Goal: Task Accomplishment & Management: Complete application form

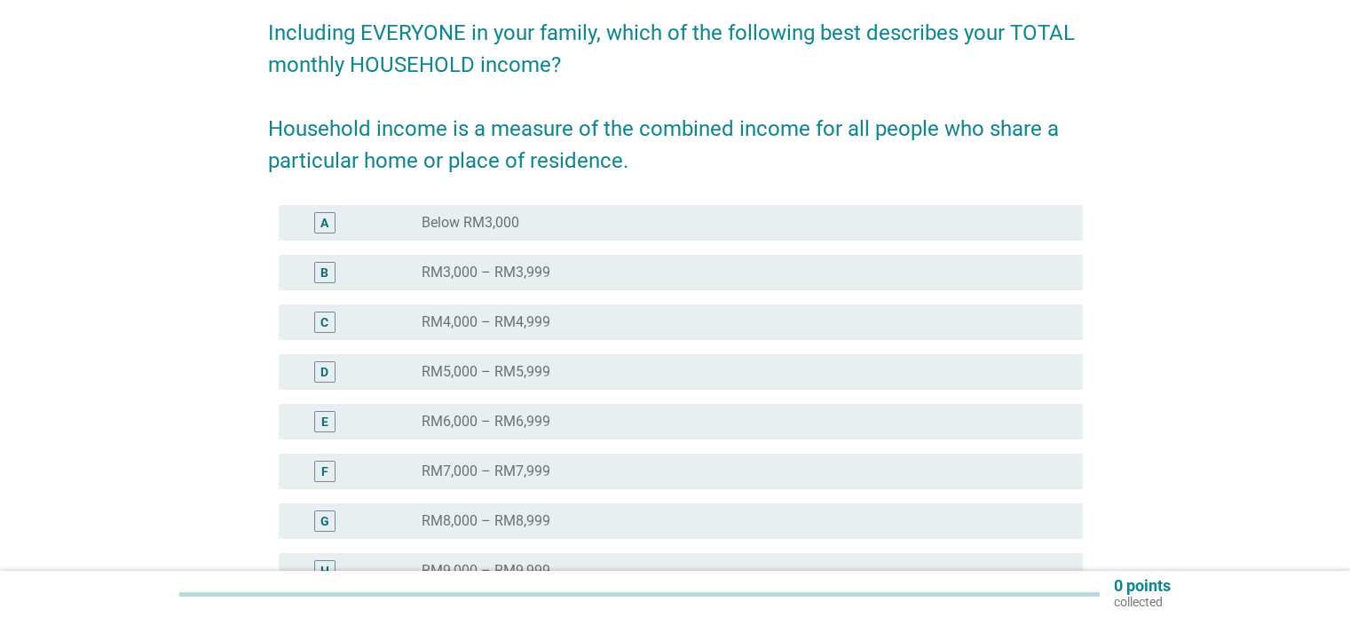
scroll to position [142, 0]
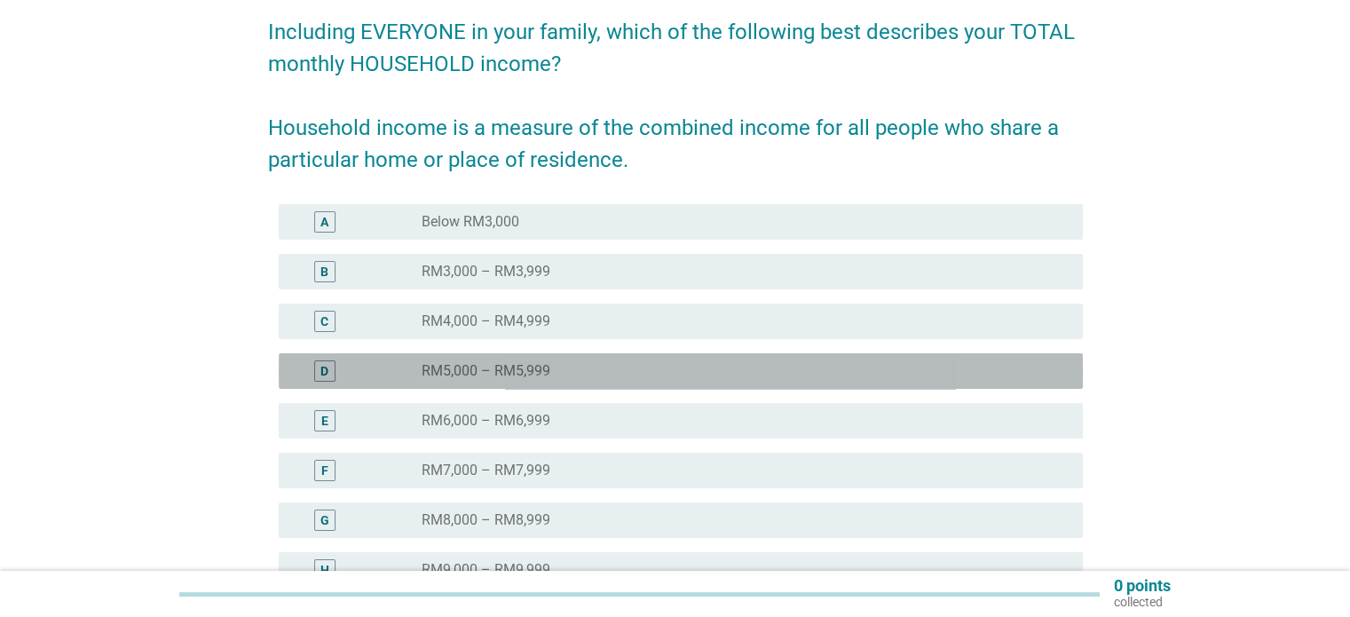
click at [475, 382] on div "D radio_button_unchecked RM5,000 – RM5,999" at bounding box center [681, 370] width 804 height 35
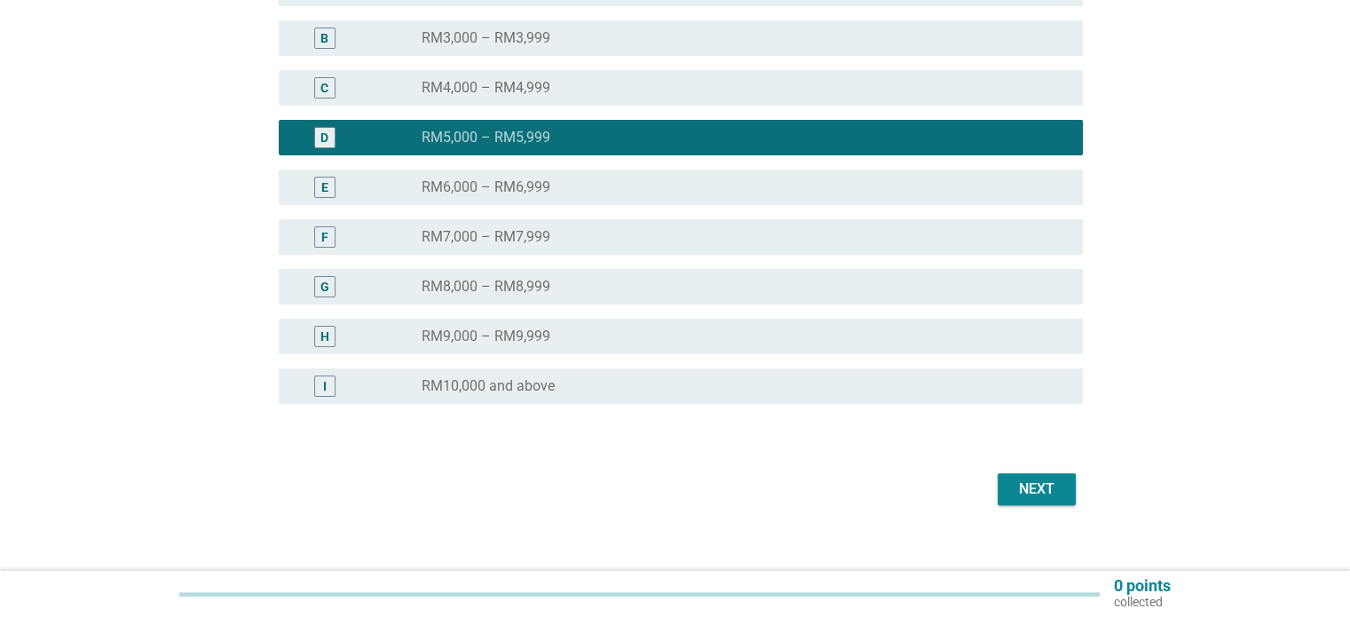
scroll to position [376, 0]
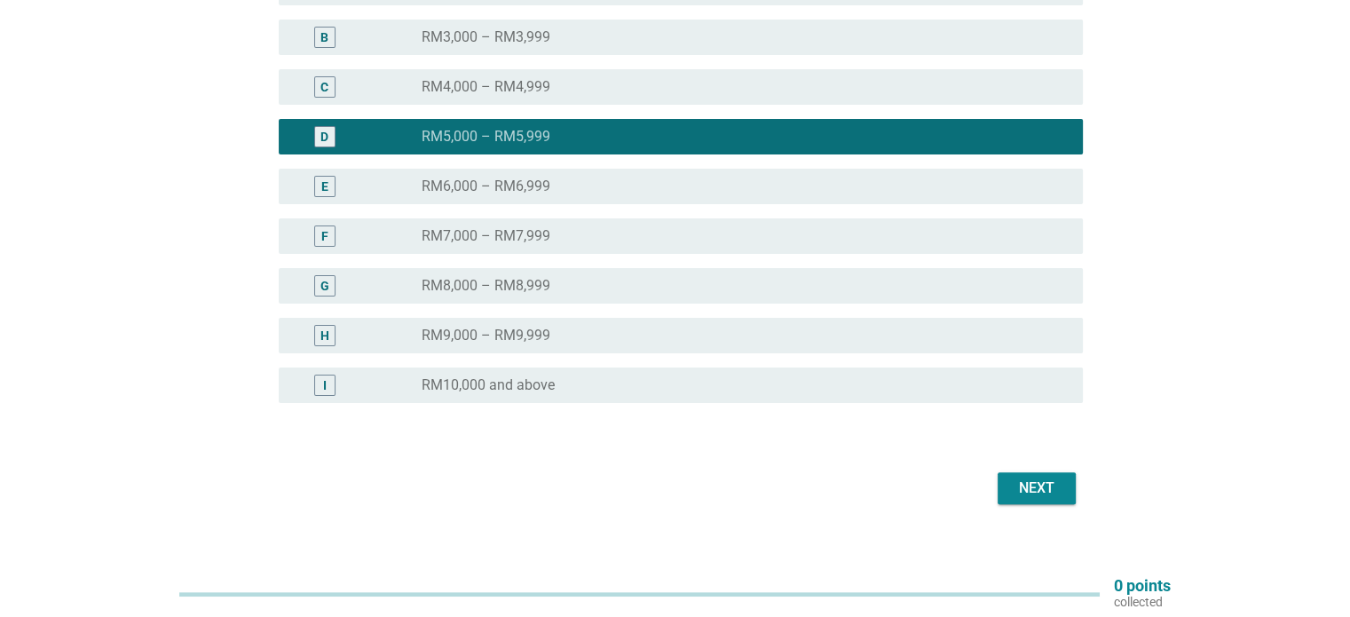
click at [1014, 478] on div "Next" at bounding box center [1037, 487] width 50 height 21
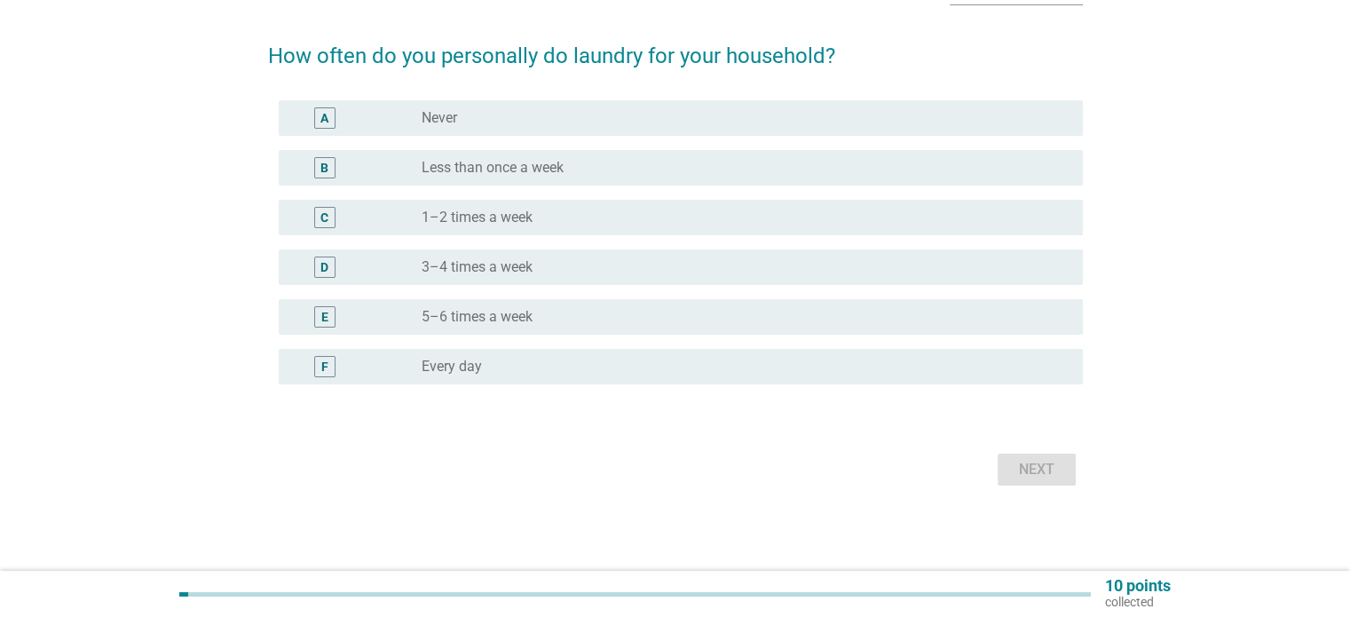
scroll to position [0, 0]
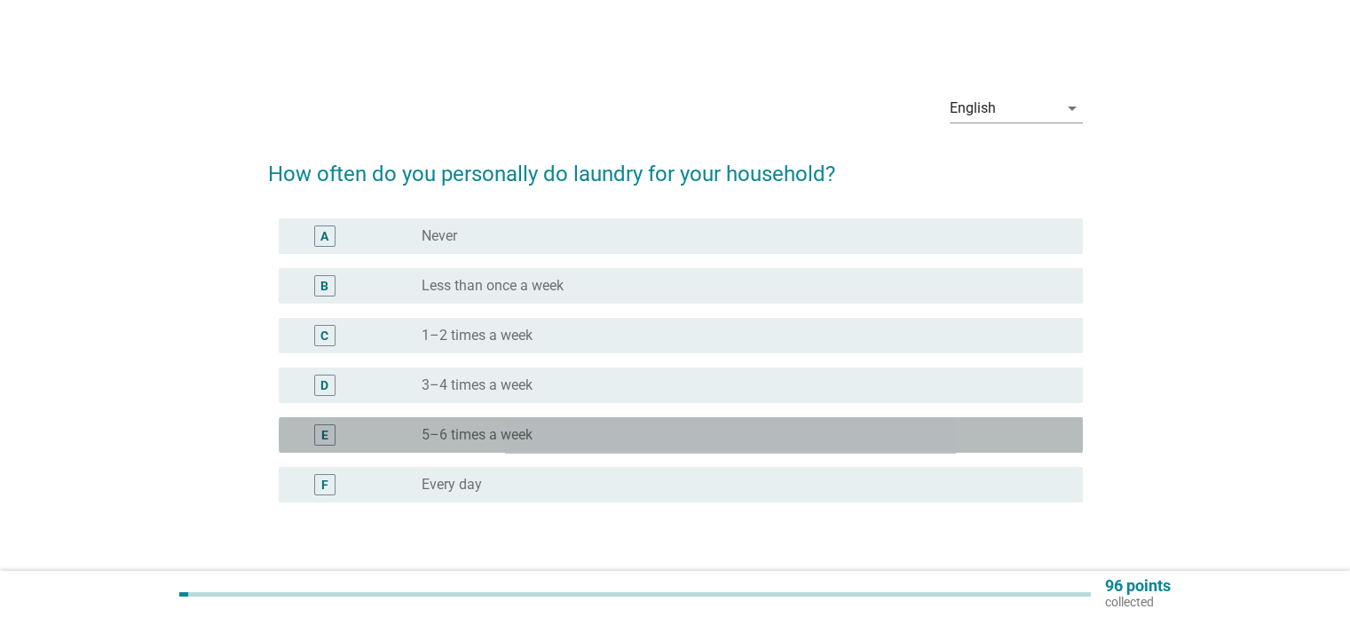
click at [684, 425] on div "radio_button_unchecked 5–6 times a week" at bounding box center [744, 434] width 646 height 21
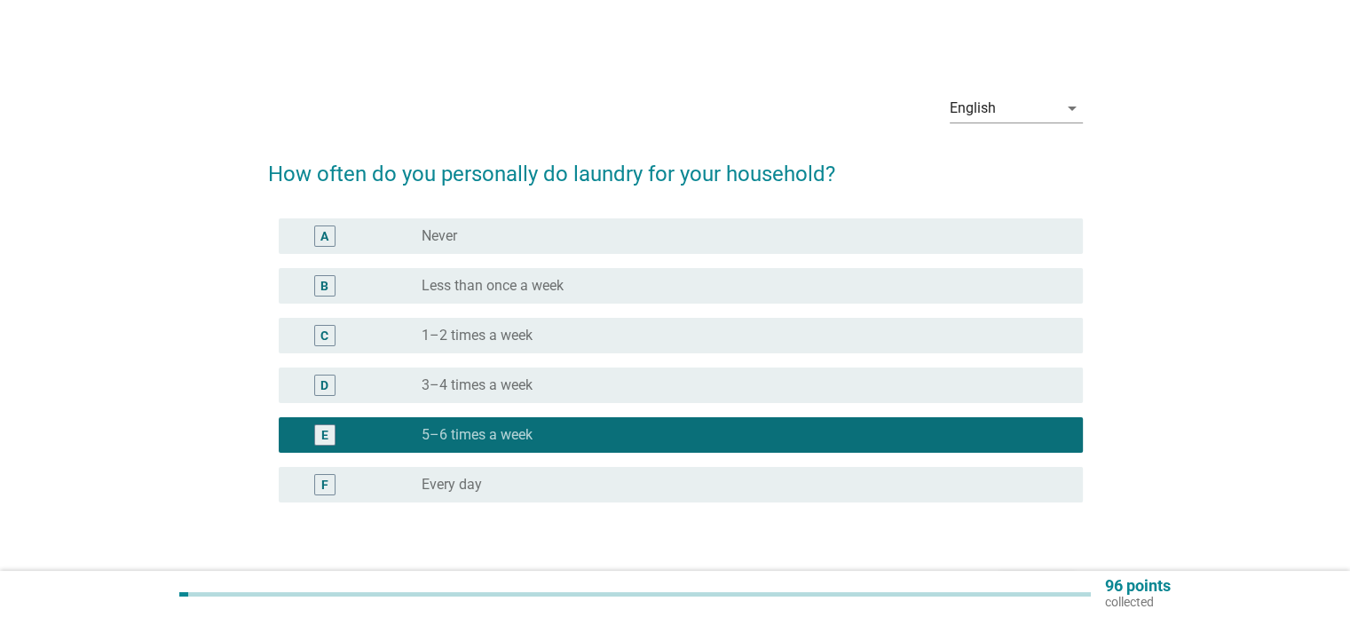
scroll to position [117, 0]
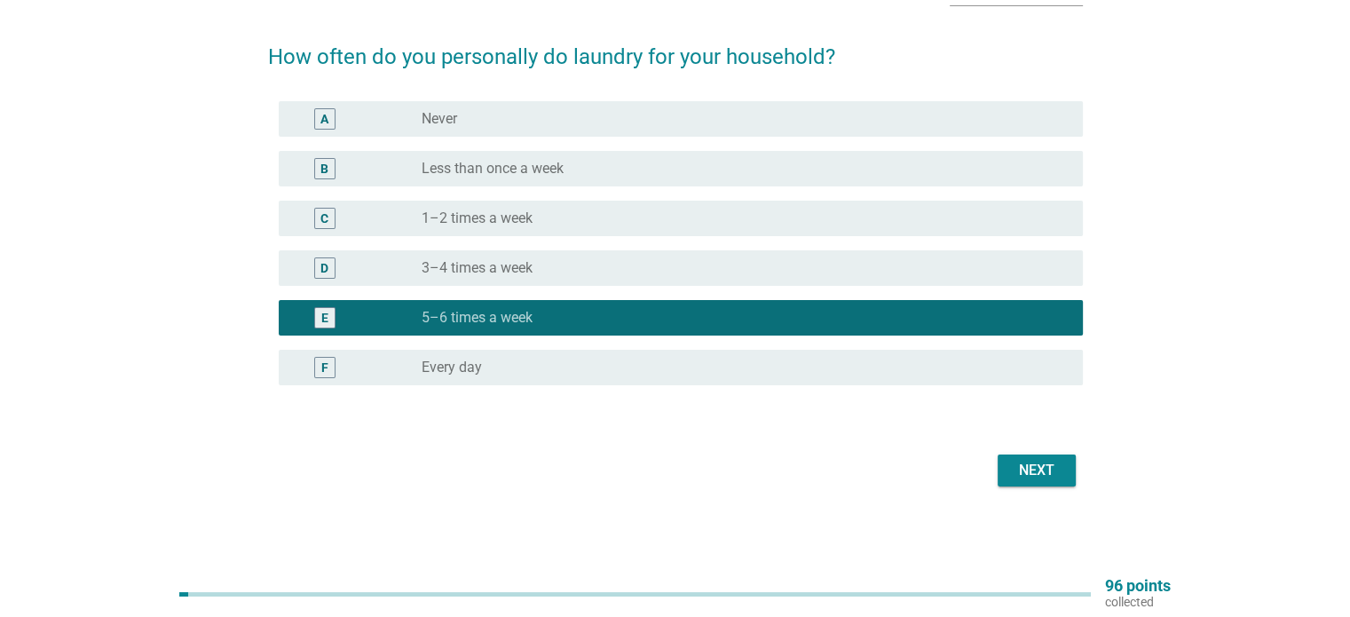
click at [1045, 443] on form "How often do you personally do laundry for your household? A radio_button_unche…" at bounding box center [675, 257] width 815 height 468
click at [1080, 508] on div "English arrow_drop_down How often do you personally do laundry for your househo…" at bounding box center [674, 227] width 1307 height 600
click at [1045, 481] on button "Next" at bounding box center [1036, 470] width 78 height 32
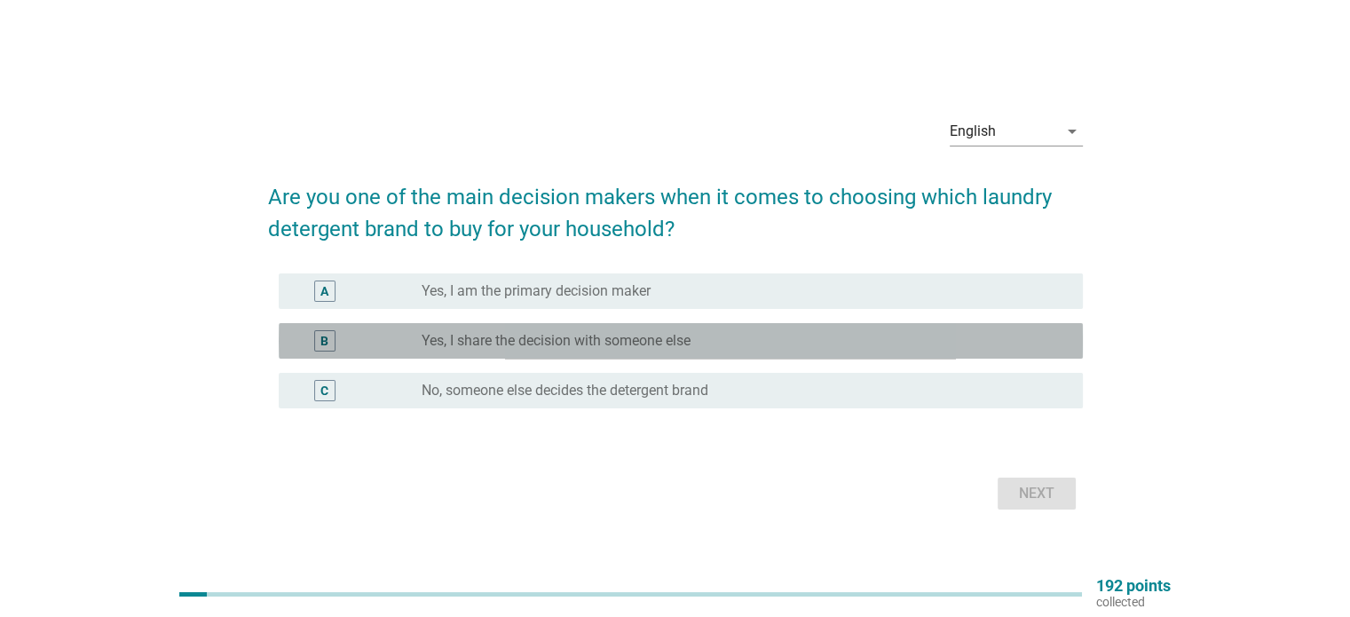
click at [835, 342] on div "radio_button_unchecked Yes, I share the decision with someone else" at bounding box center [737, 341] width 632 height 18
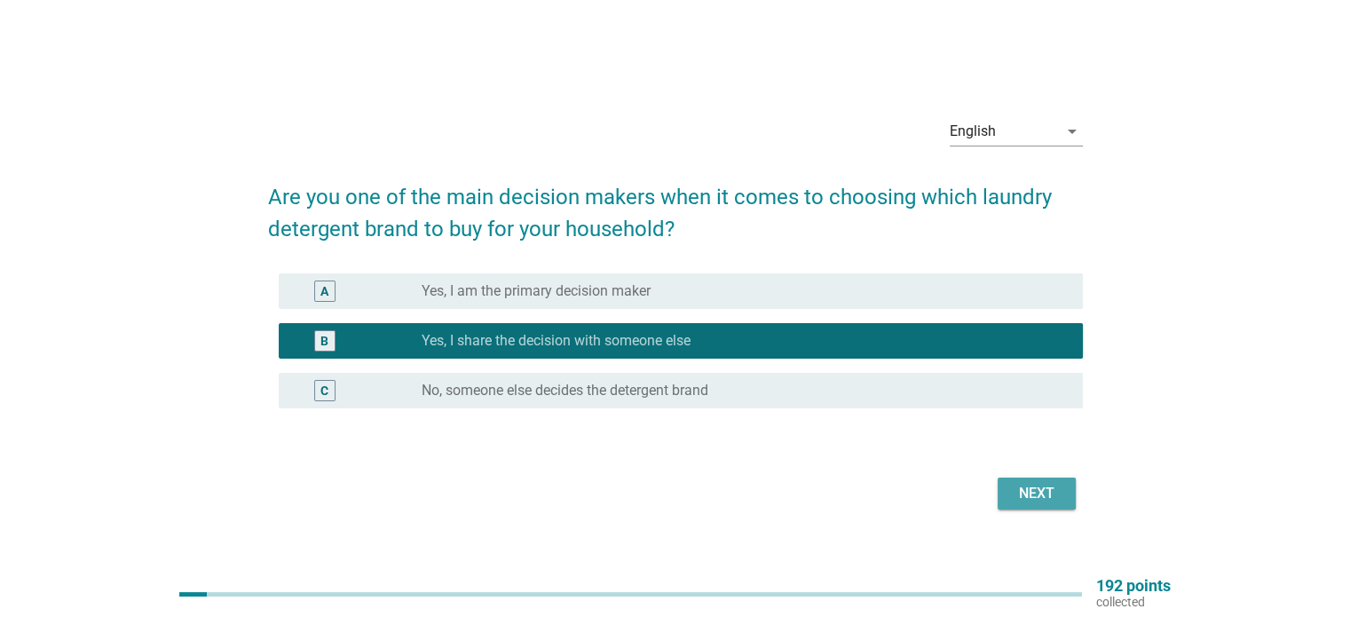
click at [1061, 492] on button "Next" at bounding box center [1036, 493] width 78 height 32
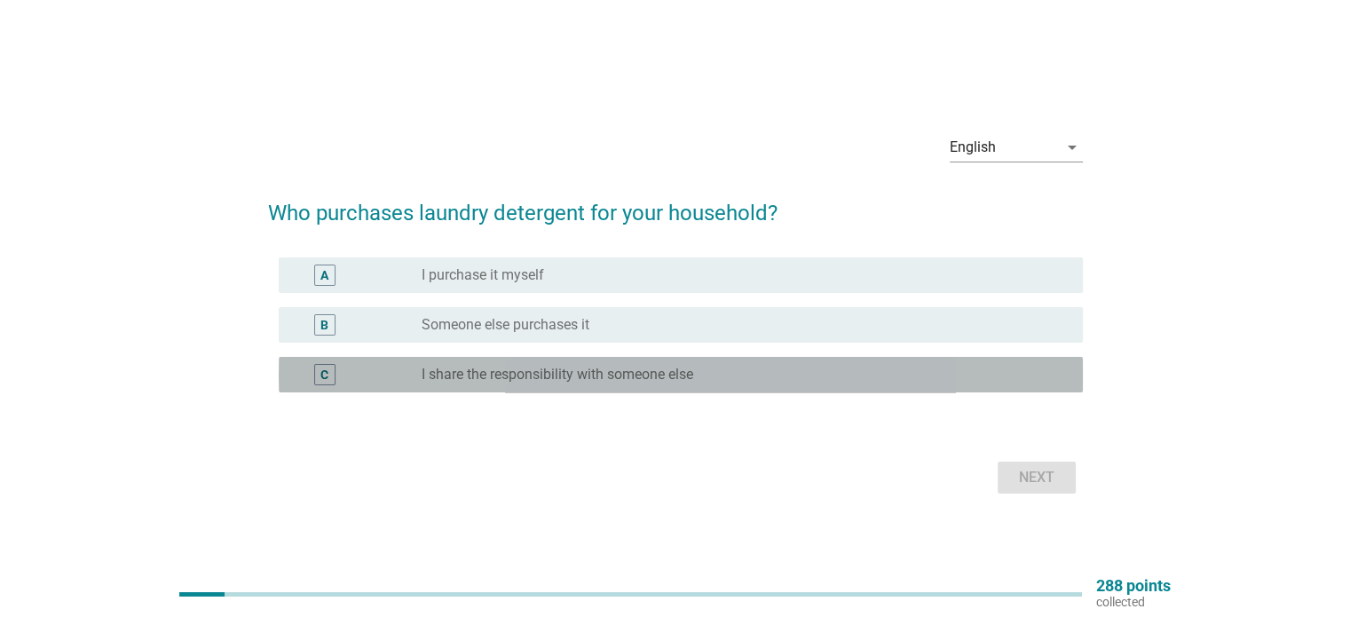
click at [760, 377] on div "radio_button_unchecked I share the responsibility with someone else" at bounding box center [737, 375] width 632 height 18
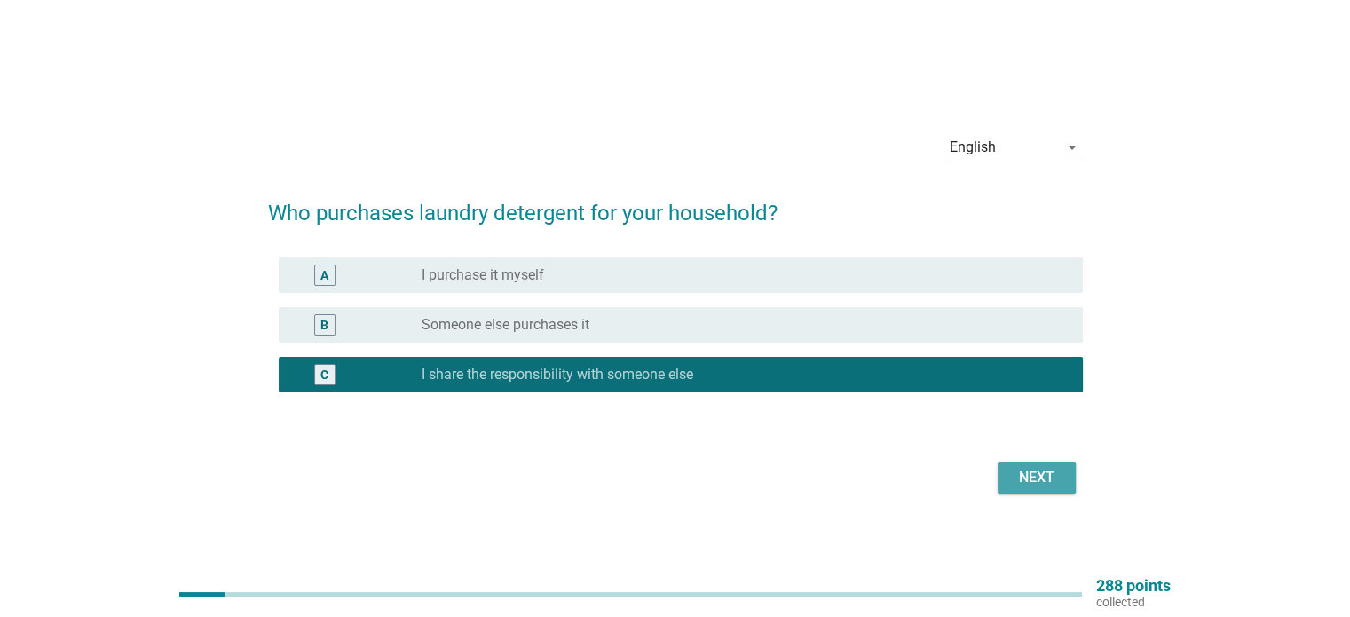
click at [1049, 480] on div "Next" at bounding box center [1037, 477] width 50 height 21
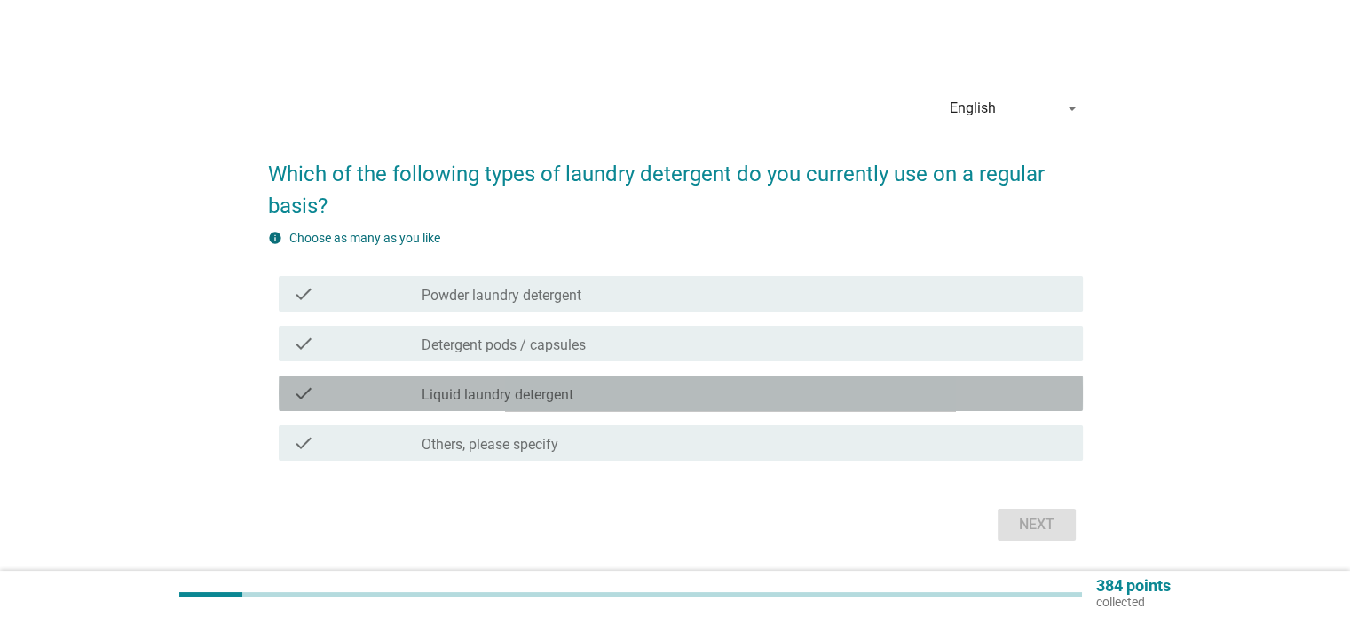
click at [742, 407] on div "check check_box_outline_blank Liquid laundry detergent" at bounding box center [681, 392] width 804 height 35
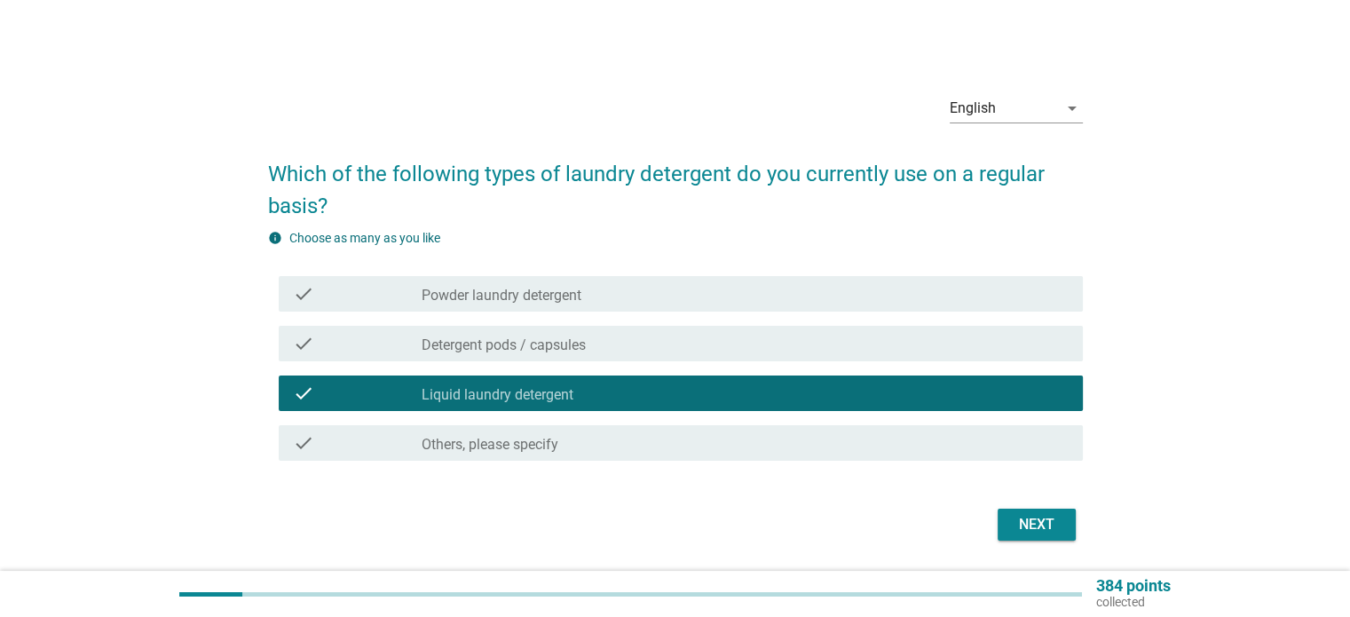
click at [1060, 523] on div "Next" at bounding box center [1037, 524] width 50 height 21
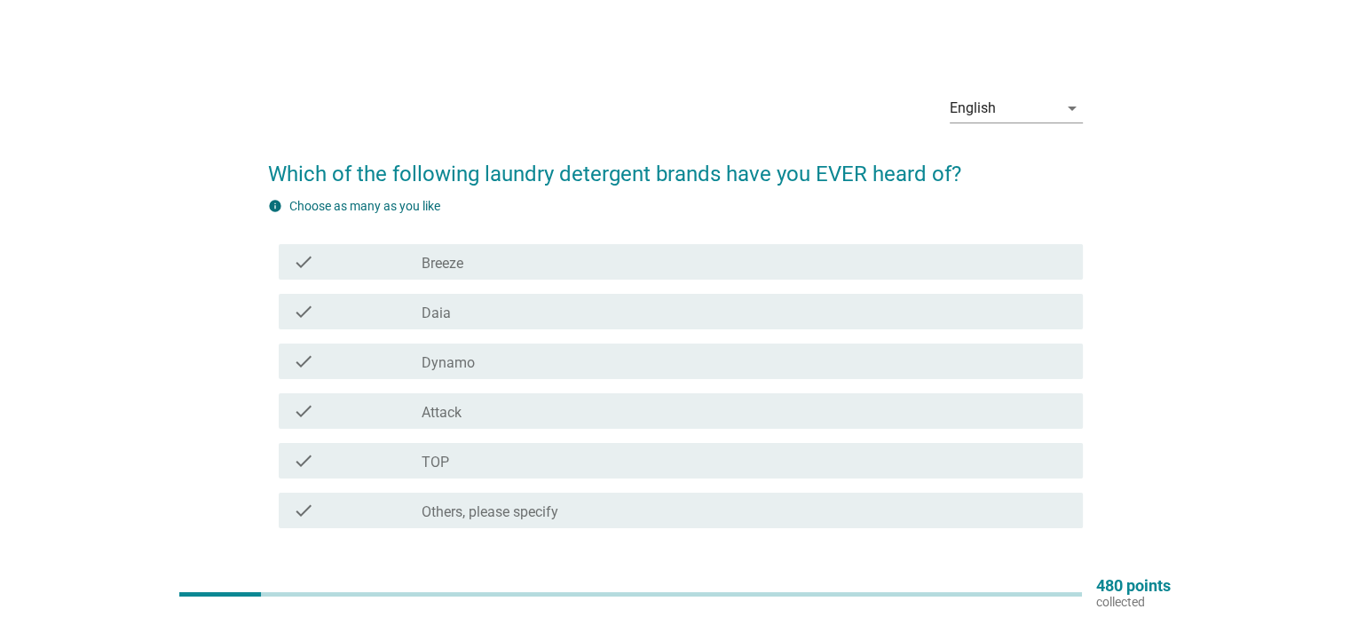
click at [783, 257] on div "check_box_outline_blank Breeze" at bounding box center [744, 261] width 646 height 21
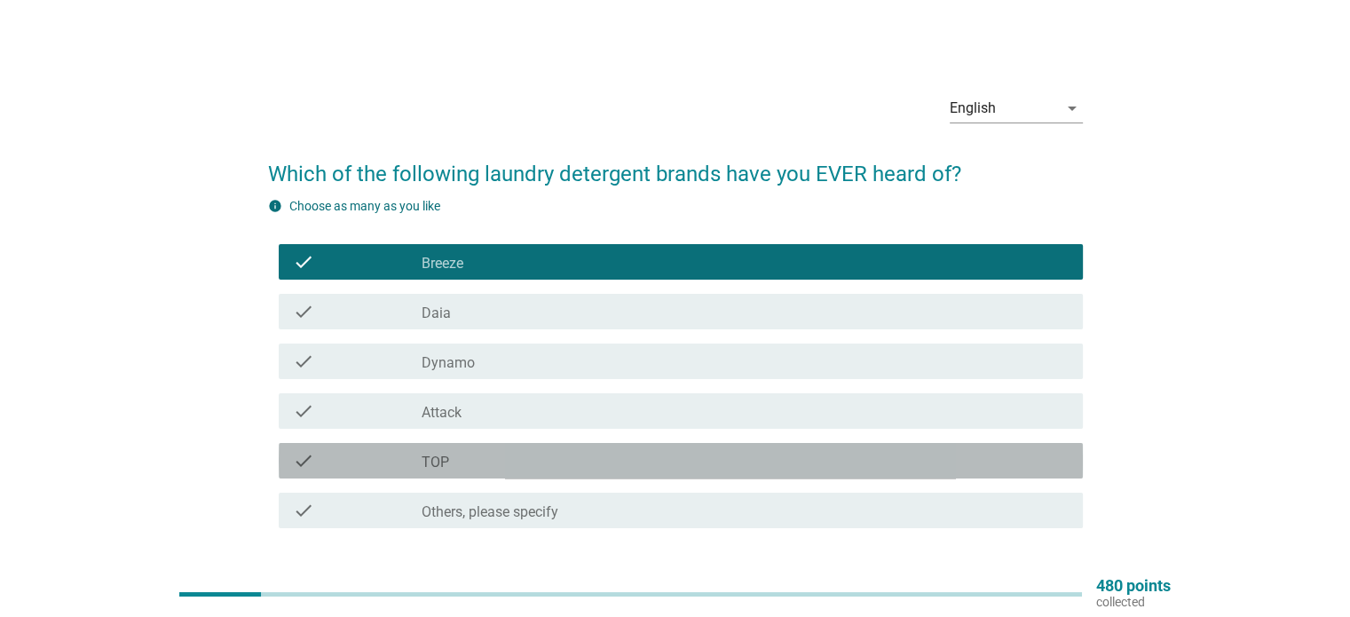
click at [547, 468] on div "check_box_outline_blank TOP" at bounding box center [744, 460] width 646 height 21
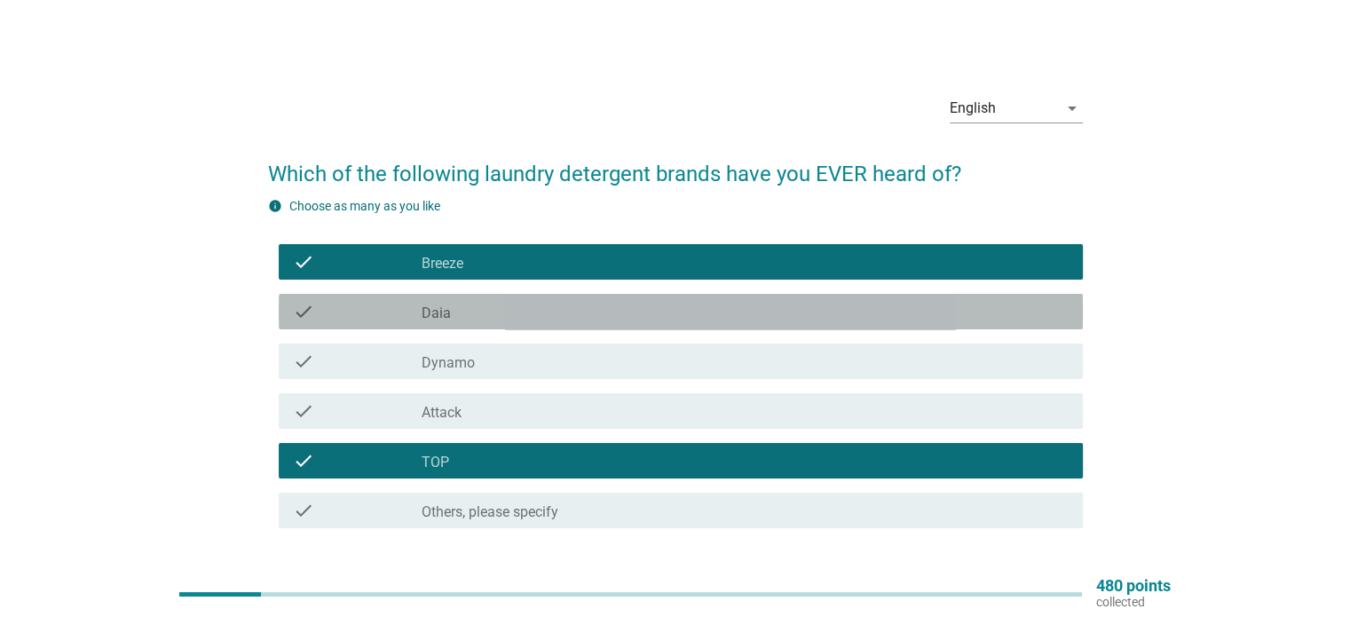
click at [617, 323] on div "check check_box_outline_blank Daia" at bounding box center [681, 311] width 804 height 35
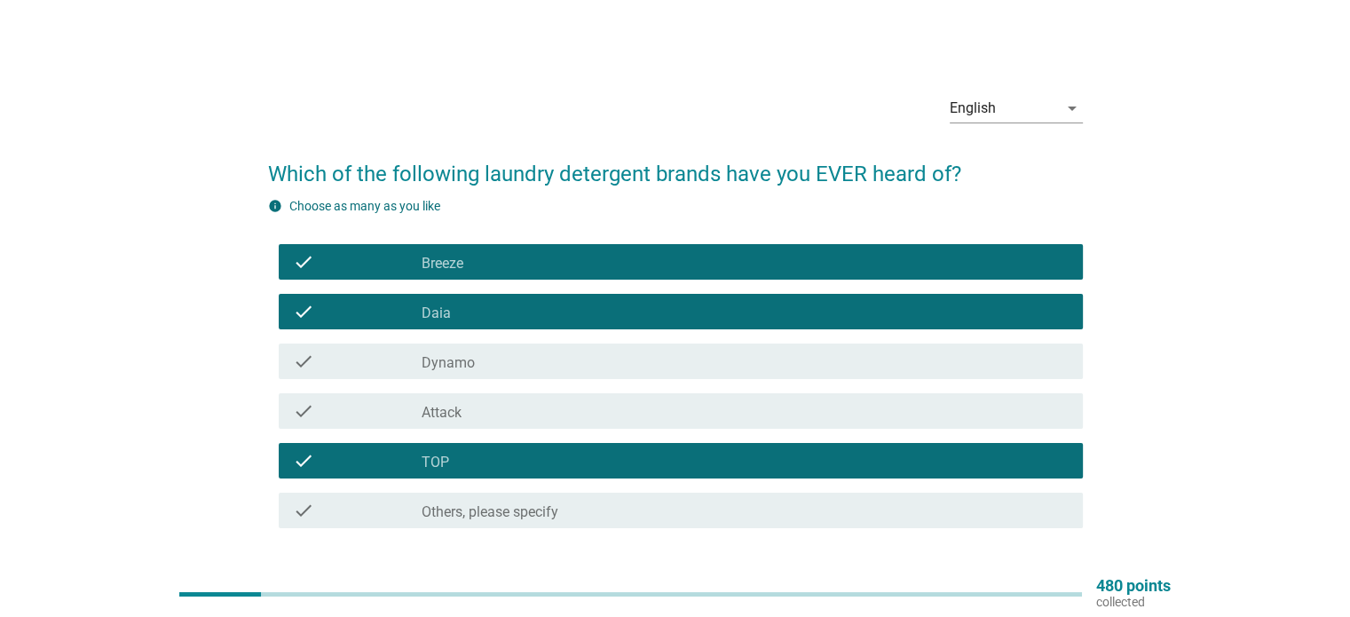
scroll to position [122, 0]
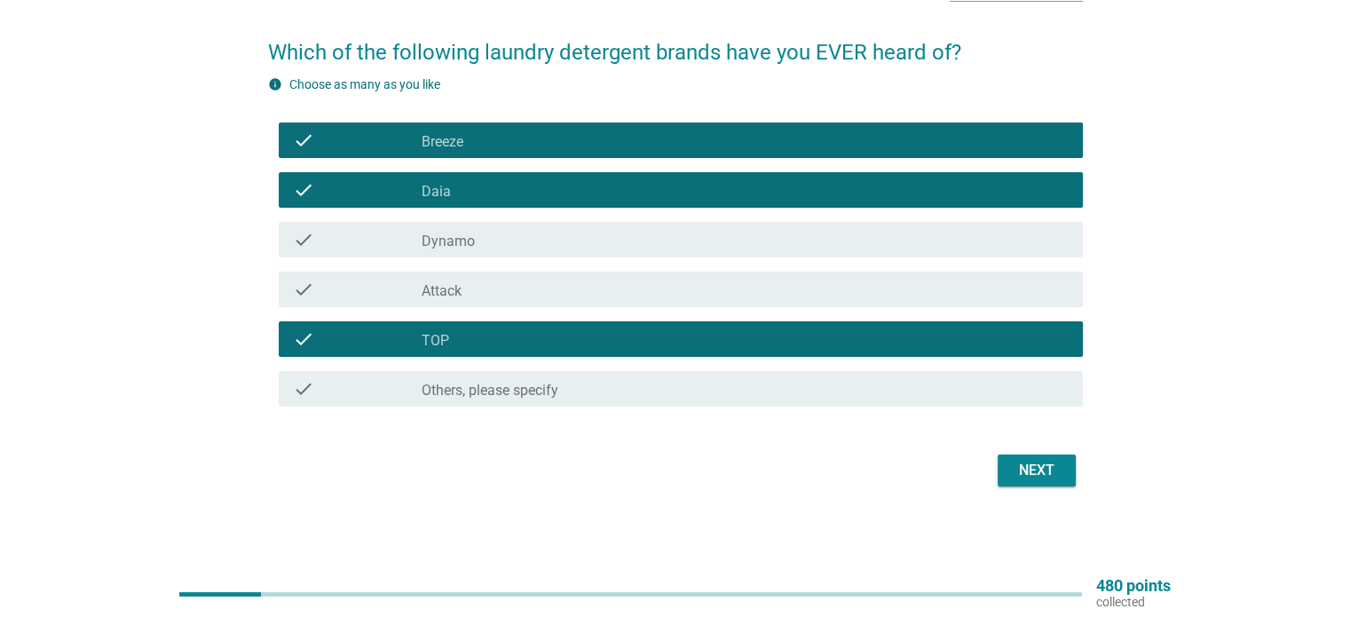
click at [1035, 457] on button "Next" at bounding box center [1036, 470] width 78 height 32
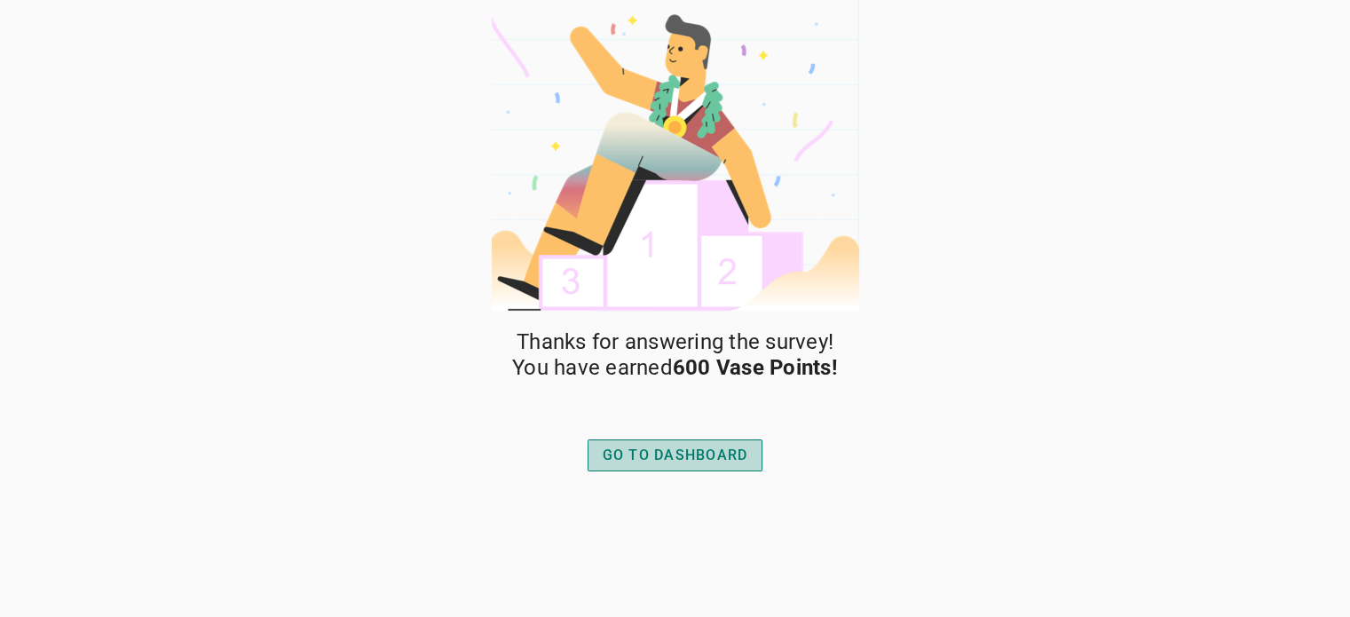
click at [717, 464] on div "GO TO DASHBOARD" at bounding box center [675, 455] width 146 height 21
